Goal: Task Accomplishment & Management: Complete application form

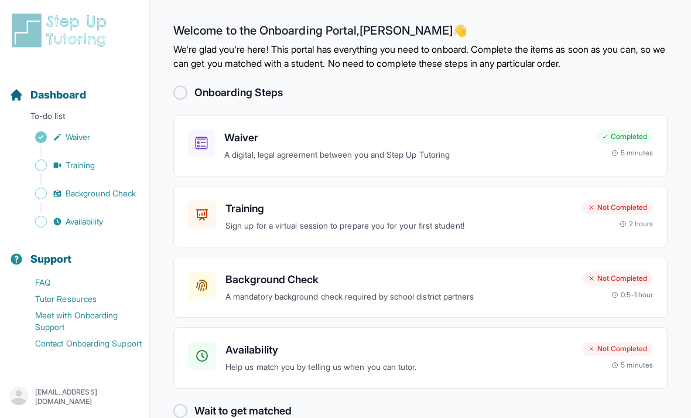
scroll to position [37, 0]
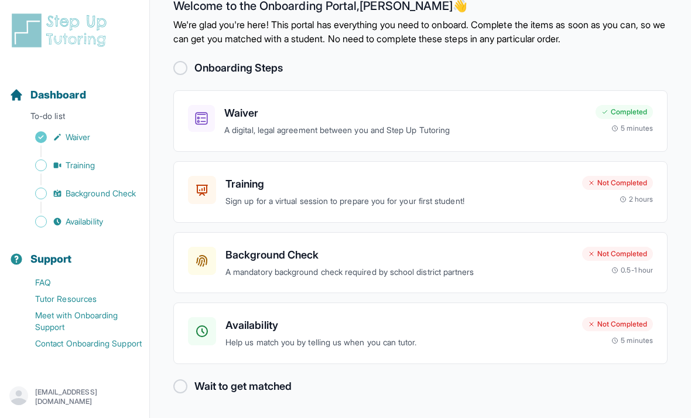
click at [617, 265] on div "0.5-1 hour" at bounding box center [633, 269] width 42 height 9
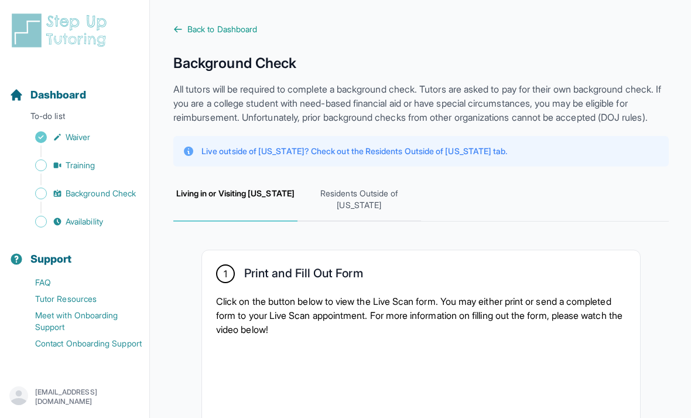
click at [79, 221] on span "Availability" at bounding box center [84, 222] width 37 height 12
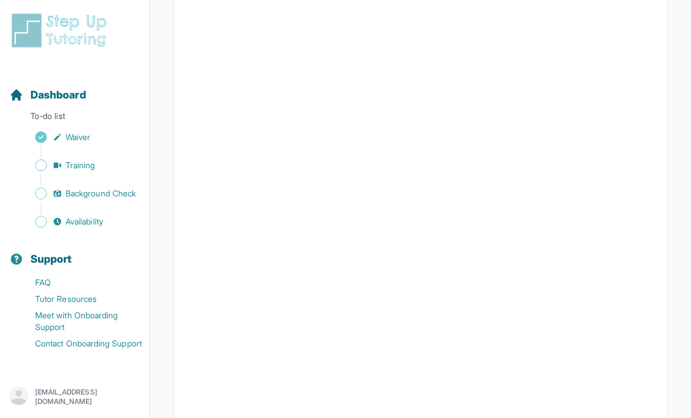
scroll to position [226, 0]
click at [72, 167] on span "Training" at bounding box center [81, 165] width 30 height 12
click at [114, 192] on span "Background Check" at bounding box center [101, 193] width 70 height 12
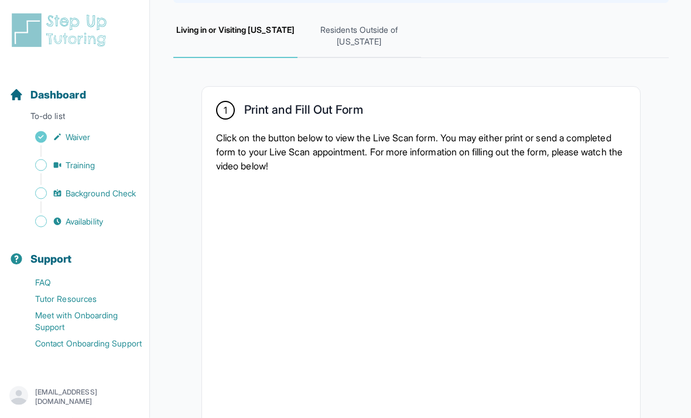
scroll to position [168, 0]
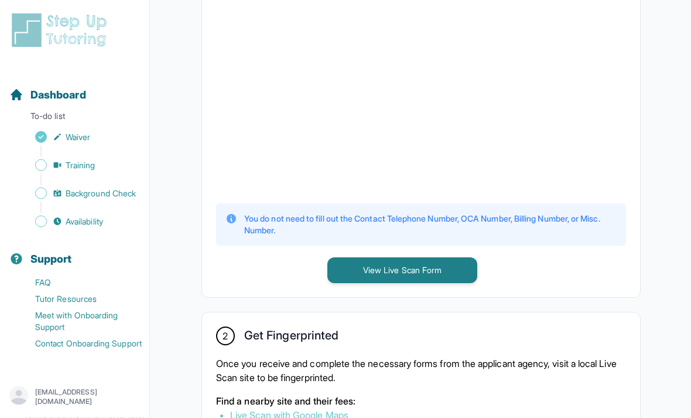
click at [452, 277] on button "View Live Scan Form" at bounding box center [402, 271] width 150 height 26
